Goal: Transaction & Acquisition: Purchase product/service

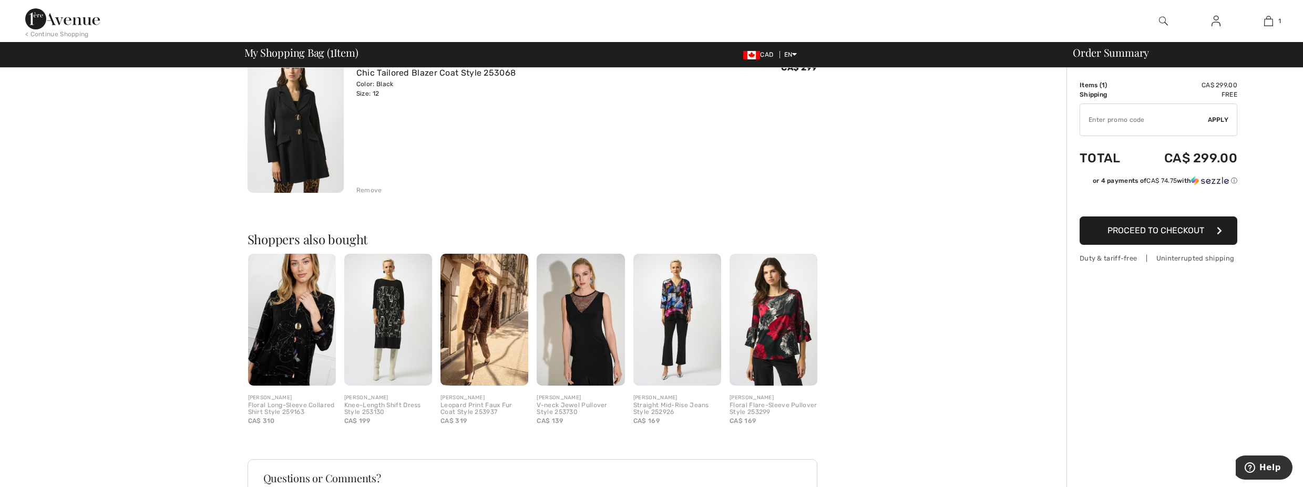
scroll to position [189, 0]
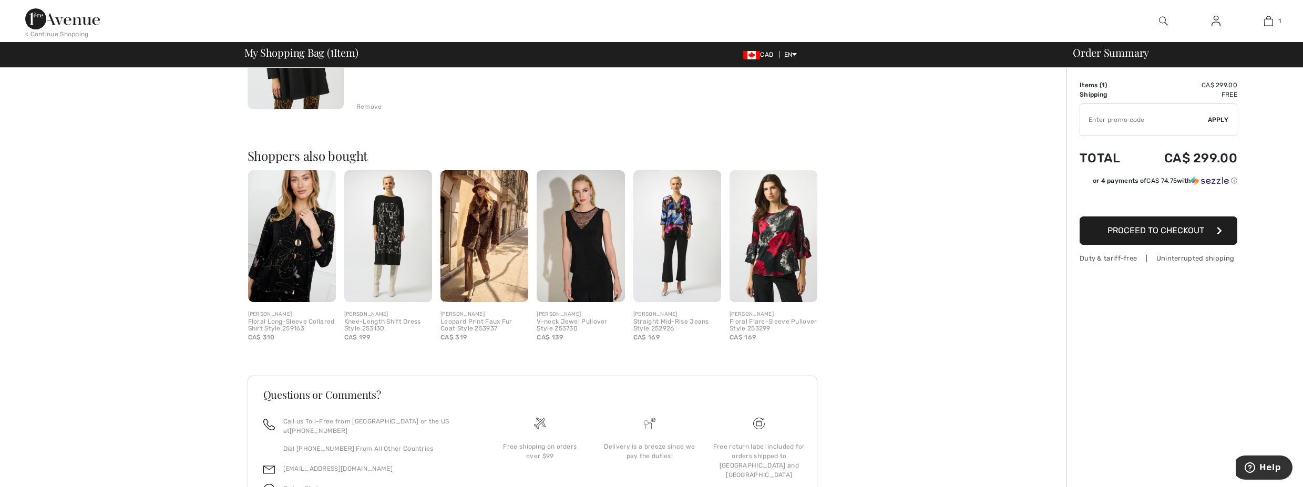
click at [1219, 19] on img at bounding box center [1215, 21] width 9 height 13
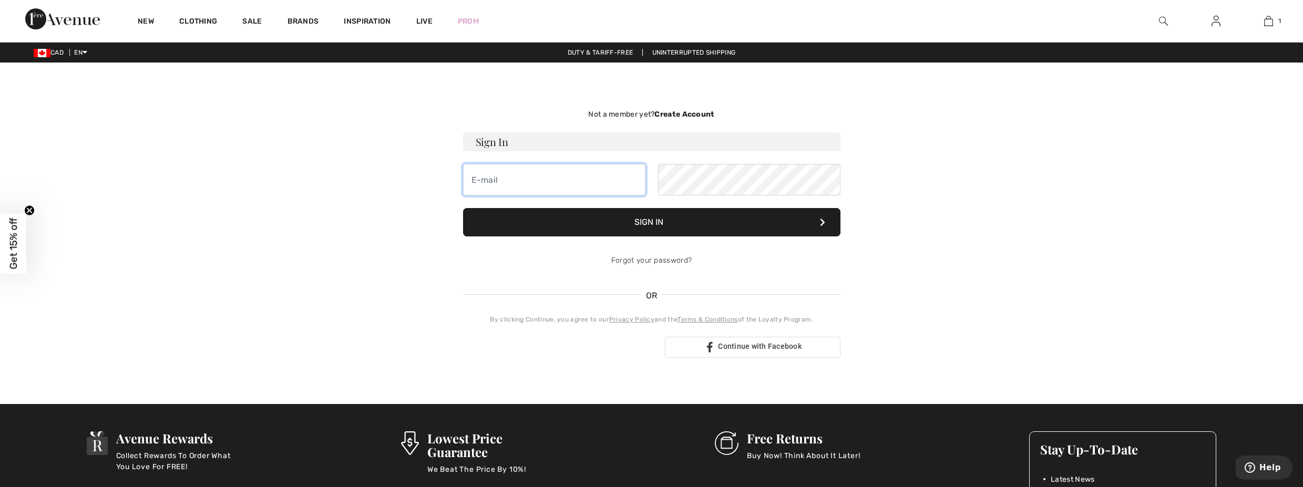
click at [593, 189] on input "email" at bounding box center [554, 180] width 182 height 32
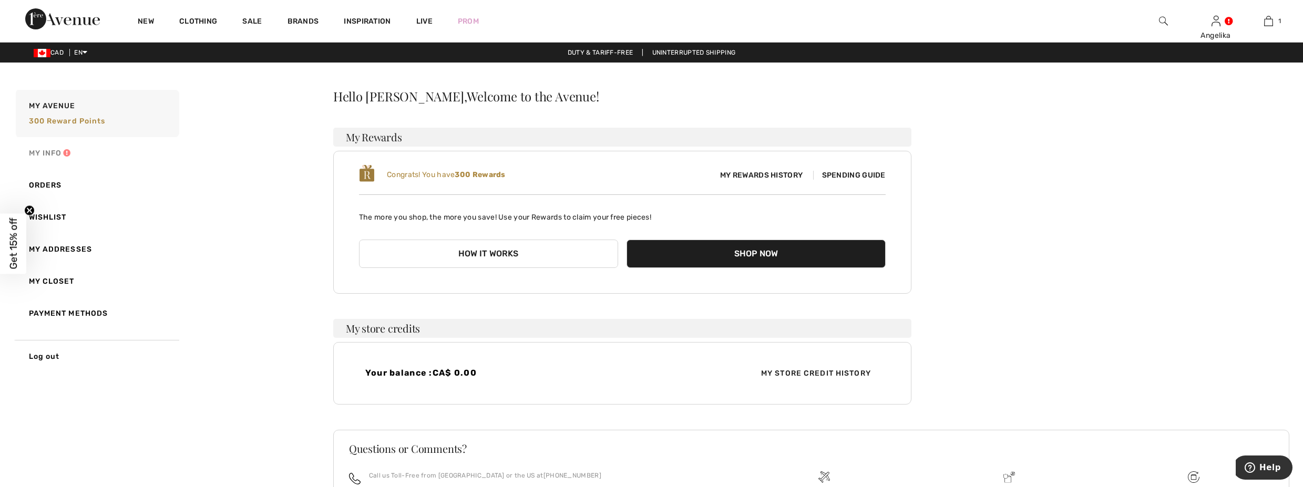
click at [46, 152] on link "My Info" at bounding box center [97, 153] width 166 height 32
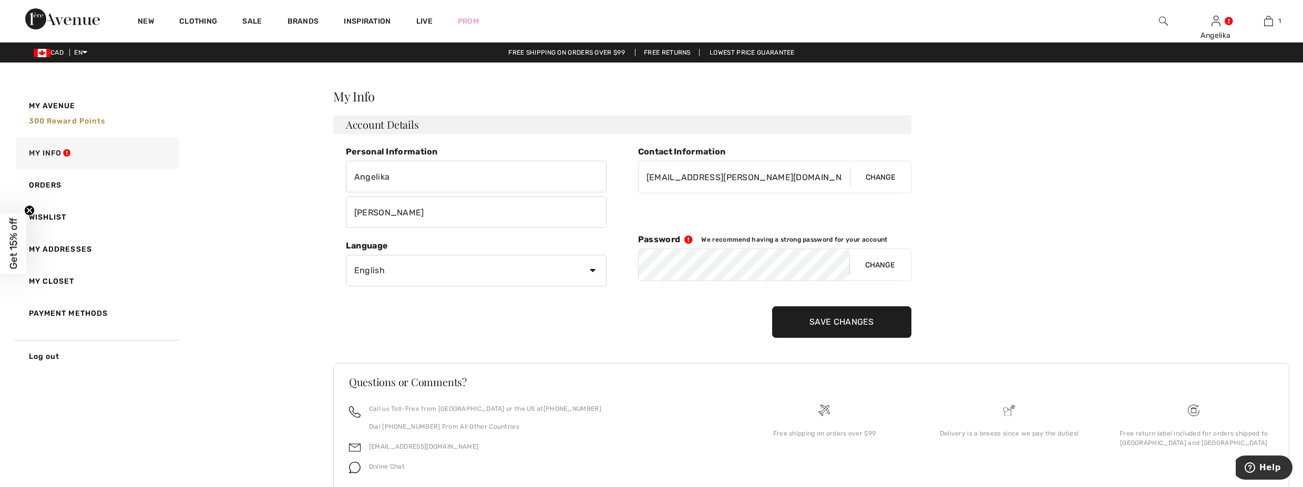
click at [878, 261] on button "Change" at bounding box center [879, 265] width 61 height 32
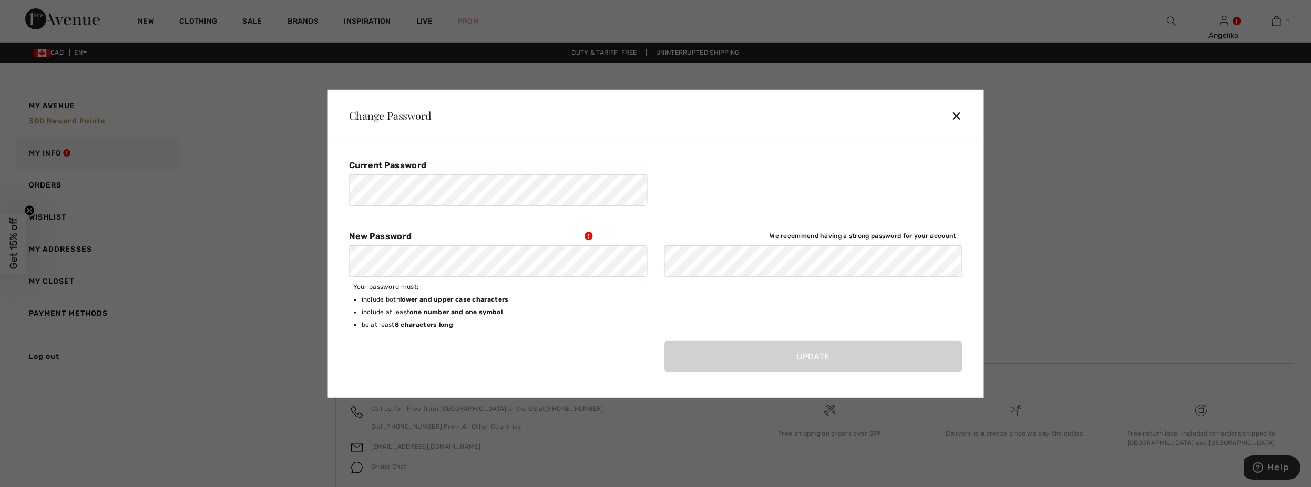
click at [956, 116] on div "✕" at bounding box center [960, 116] width 19 height 22
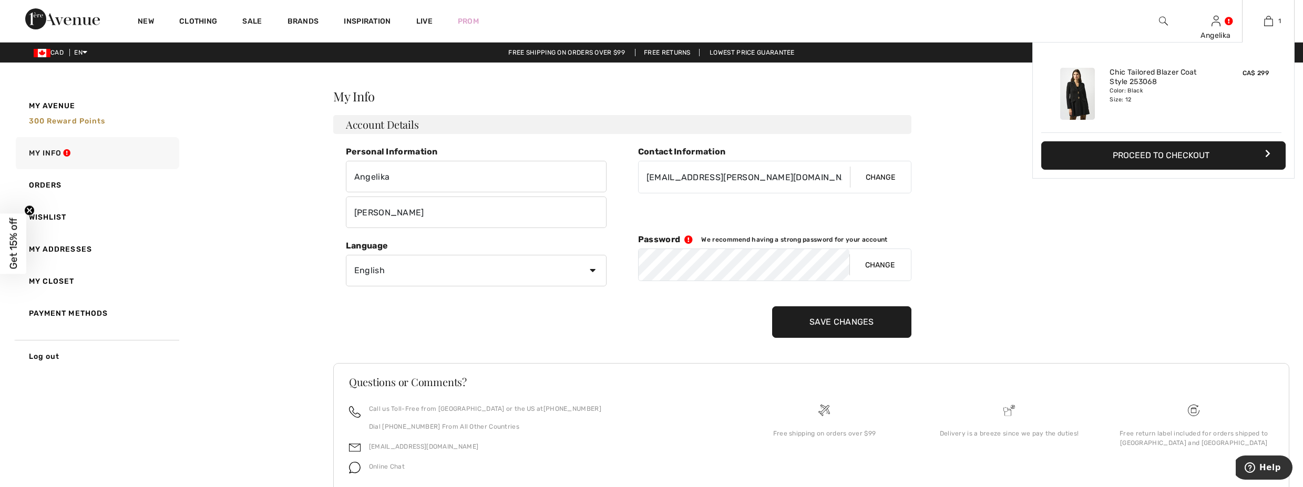
click at [1137, 156] on button "Proceed to Checkout" at bounding box center [1163, 155] width 244 height 28
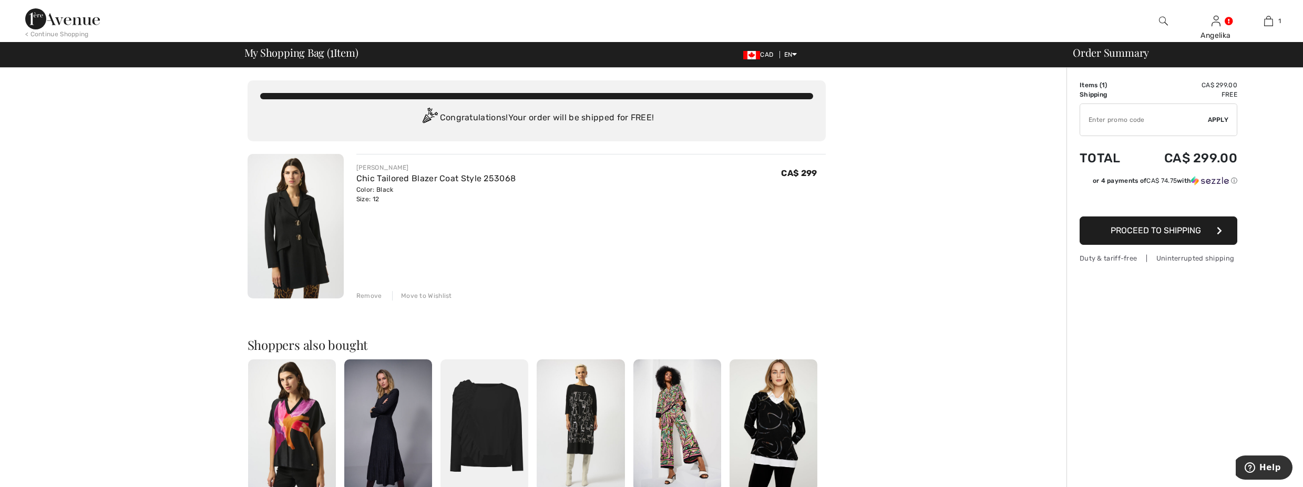
click at [1126, 236] on button "Proceed to Shipping" at bounding box center [1158, 231] width 158 height 28
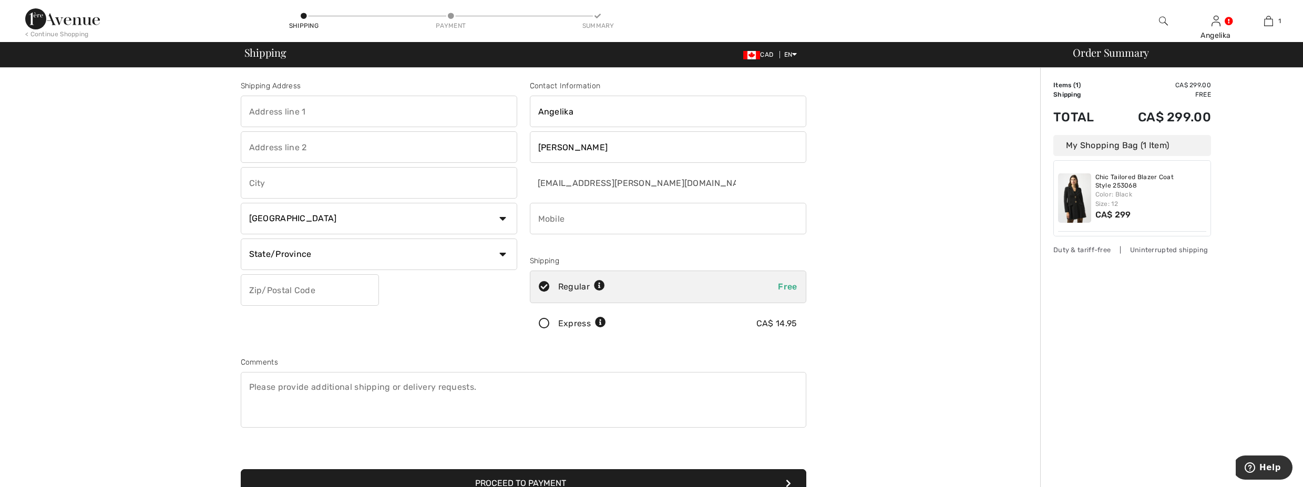
click at [332, 118] on input "text" at bounding box center [379, 112] width 276 height 32
type input "1665 Orford Crescent"
type input "Ottawa"
select select "ON"
click at [241, 239] on select "State/Province Alberta British Columbia Manitoba New Brunswick Newfoundland and…" at bounding box center [379, 255] width 276 height 32
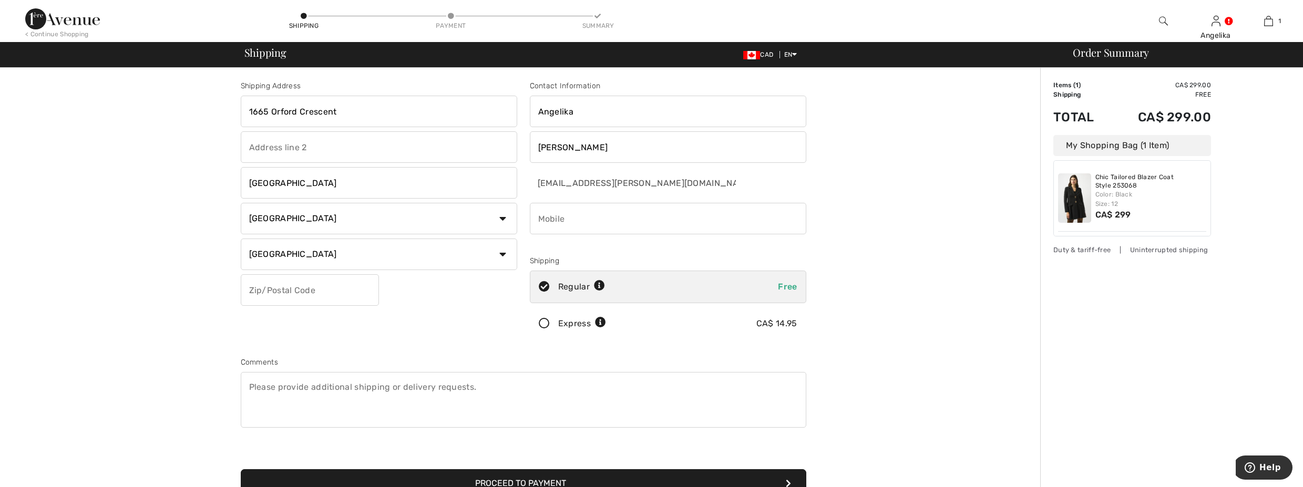
click at [292, 290] on input "text" at bounding box center [310, 290] width 138 height 32
type input "K4A1V5"
click at [638, 219] on input "phone" at bounding box center [668, 219] width 276 height 32
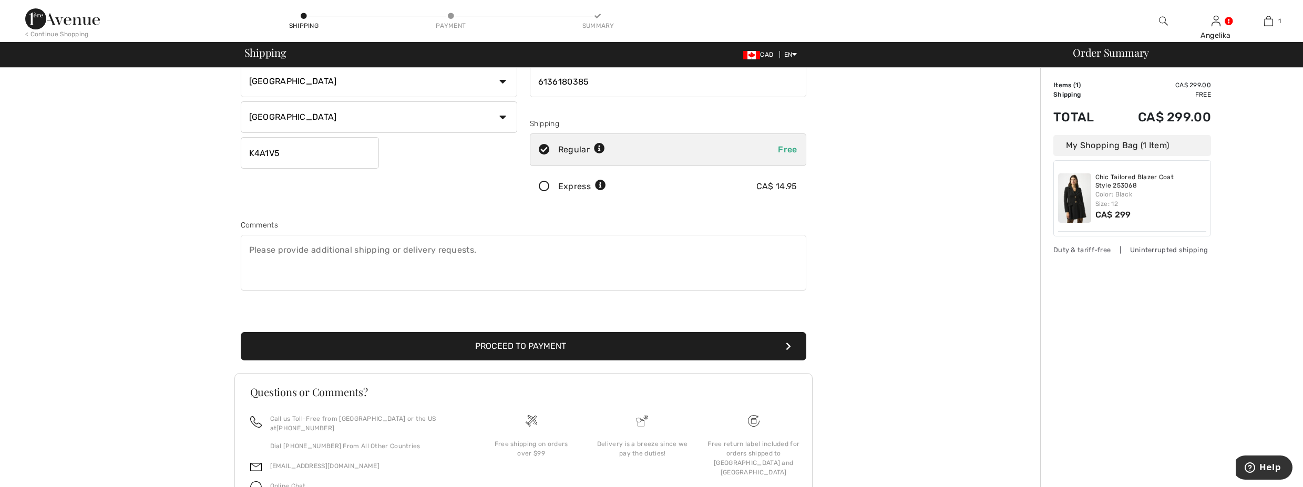
scroll to position [188, 0]
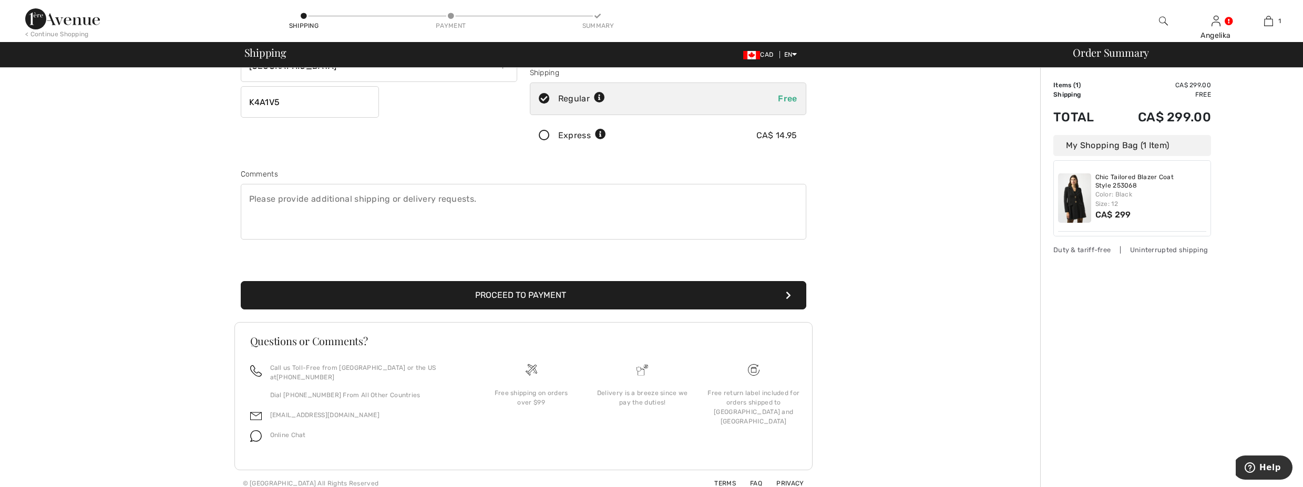
type input "6136180385"
click at [553, 301] on button "Proceed to Payment" at bounding box center [523, 295] width 565 height 28
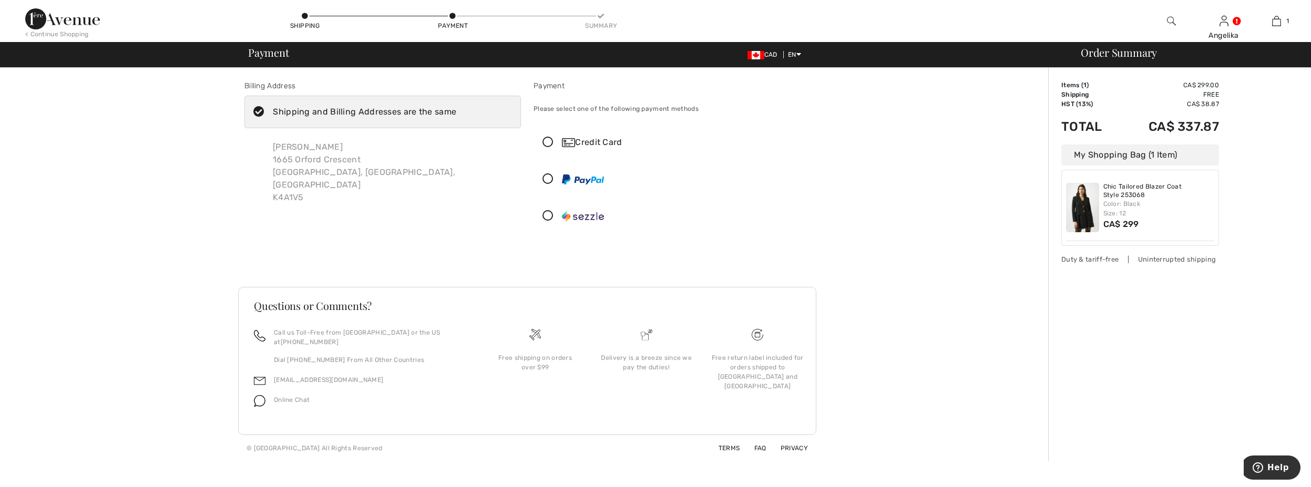
click at [604, 143] on div "Credit Card" at bounding box center [682, 142] width 241 height 13
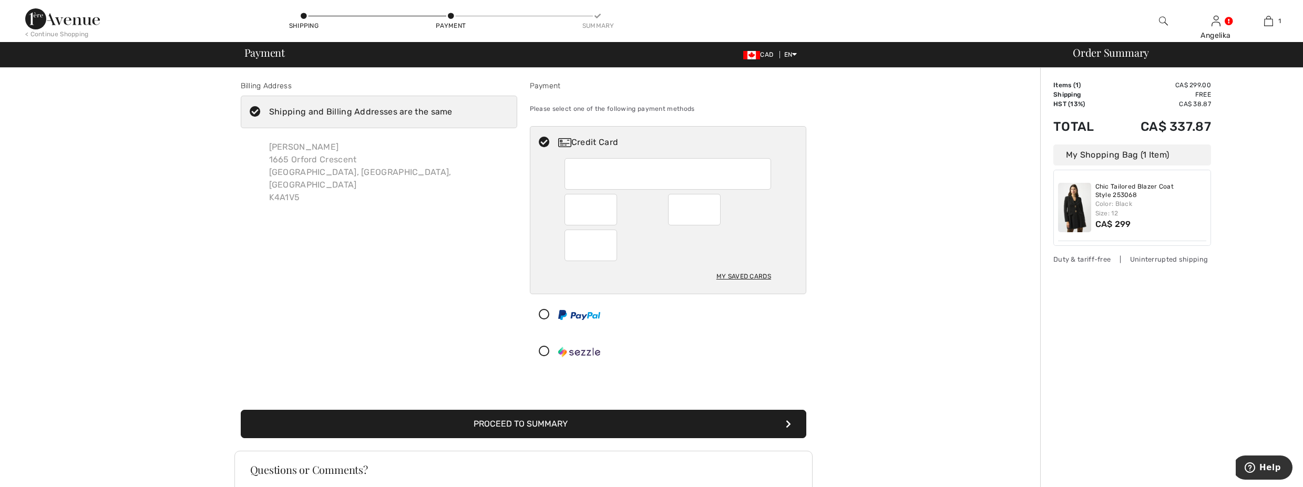
click at [565, 423] on button "Proceed to Summary" at bounding box center [523, 424] width 565 height 28
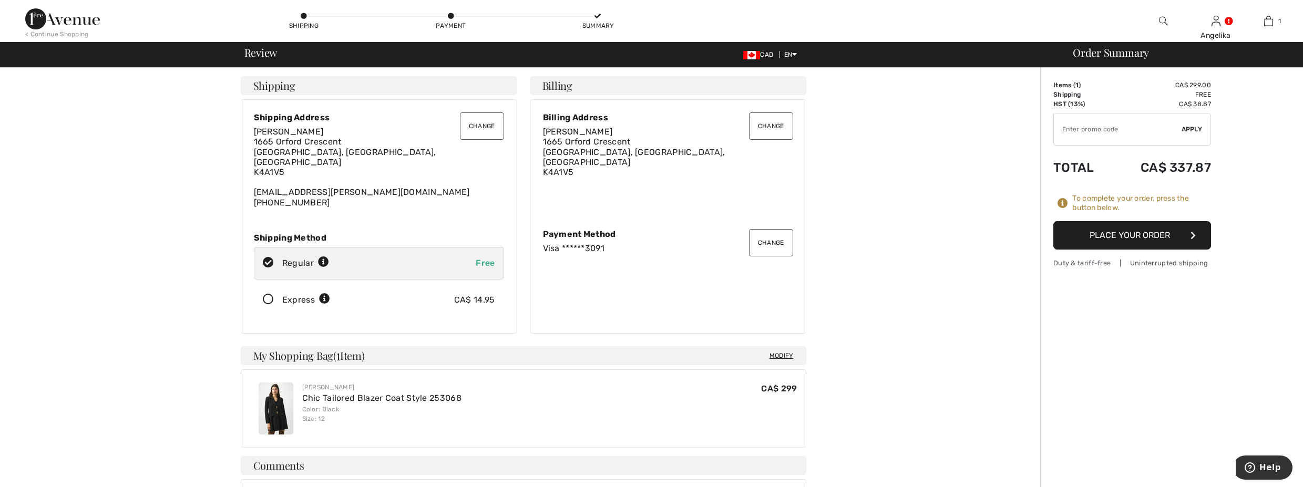
click at [1105, 136] on input "TEXT" at bounding box center [1118, 130] width 128 height 32
click at [1196, 131] on span "Apply" at bounding box center [1191, 129] width 21 height 9
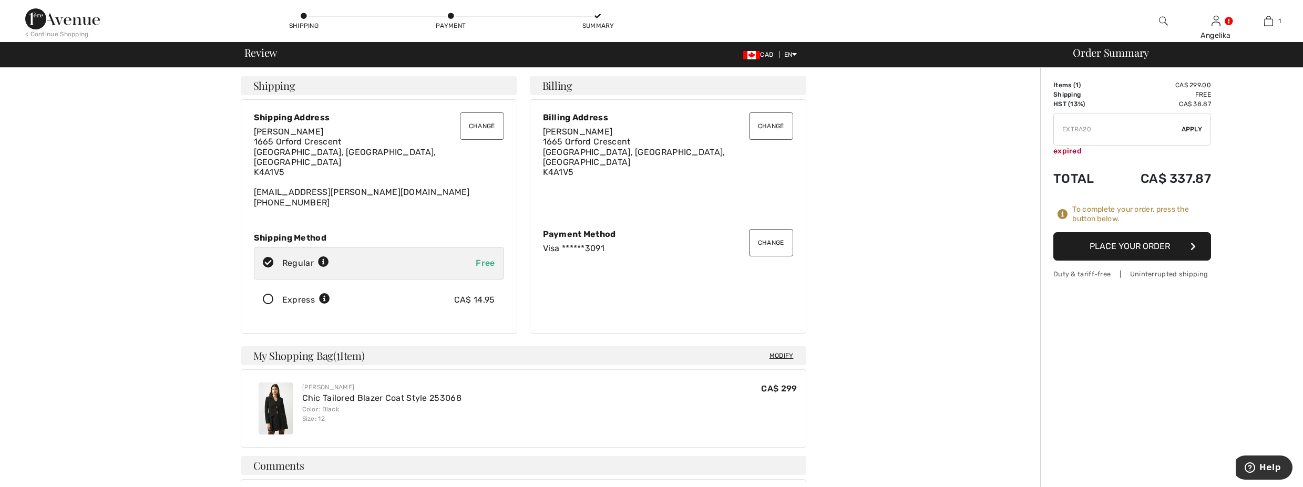
drag, startPoint x: 1104, startPoint y: 131, endPoint x: 1040, endPoint y: 128, distance: 64.2
click at [1040, 128] on div "Order Summary Details Items ( 1 ) CA$ 299.00 Promo code CA$ 0.00 Shipping Free …" at bounding box center [1171, 413] width 263 height 691
click at [1194, 126] on span "Apply" at bounding box center [1191, 129] width 21 height 9
type input "WELC0ME15"
drag, startPoint x: 1103, startPoint y: 133, endPoint x: 1005, endPoint y: 128, distance: 97.9
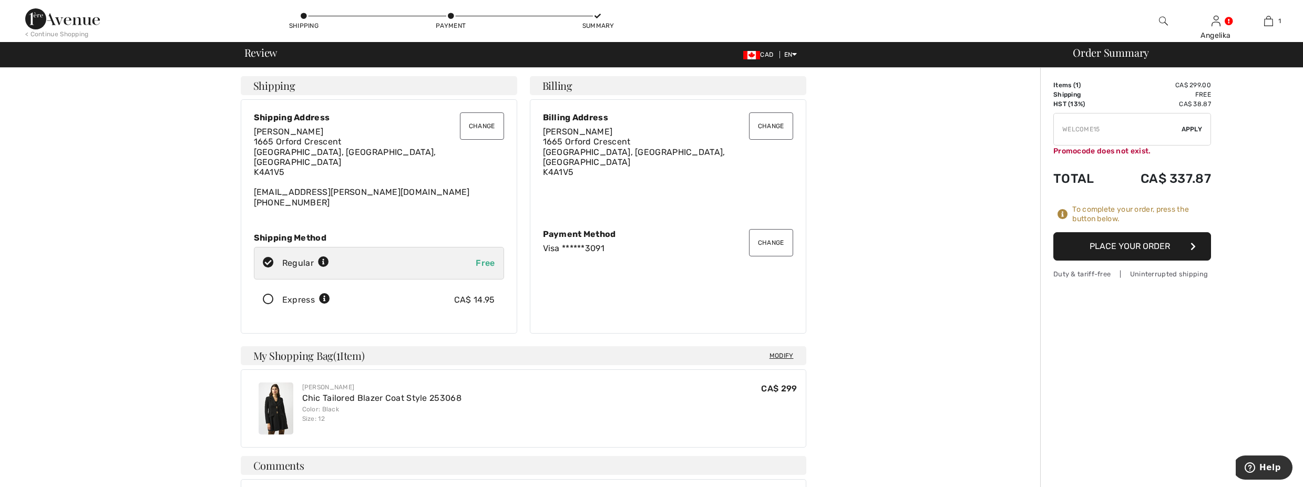
click at [1005, 128] on div "Shipping Address Billing Address Change Payment Method ✖ To complete your order…" at bounding box center [654, 413] width 1296 height 691
click at [1175, 251] on button "Place Your Order" at bounding box center [1132, 246] width 158 height 28
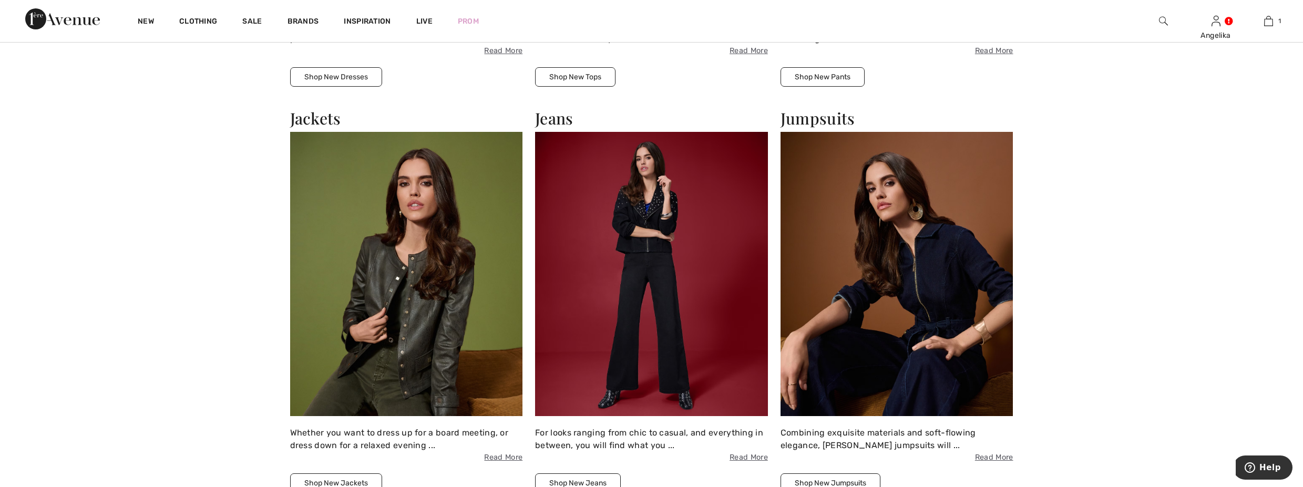
scroll to position [1797, 0]
